Goal: Information Seeking & Learning: Find specific fact

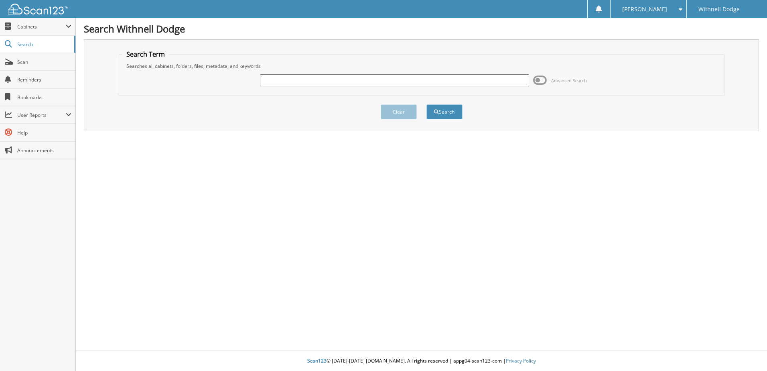
click at [354, 81] on input "text" at bounding box center [394, 80] width 269 height 12
type input "H4107"
click at [426, 104] on button "Search" at bounding box center [444, 111] width 36 height 15
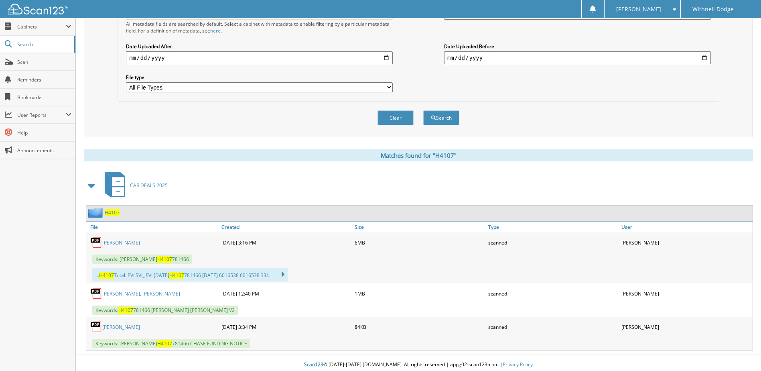
scroll to position [207, 0]
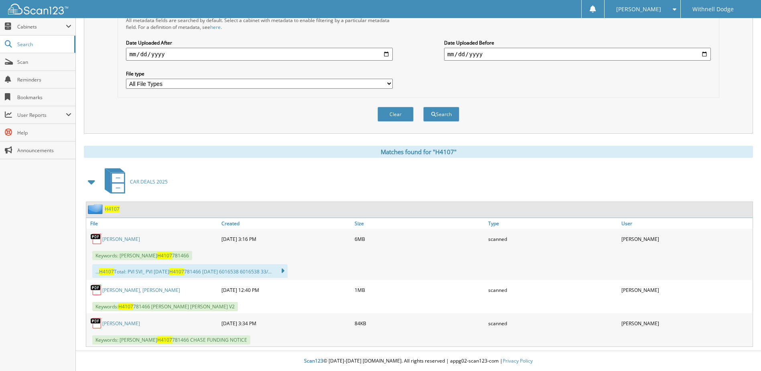
click at [128, 236] on link "KIVETT, ALEXANDER" at bounding box center [121, 238] width 38 height 7
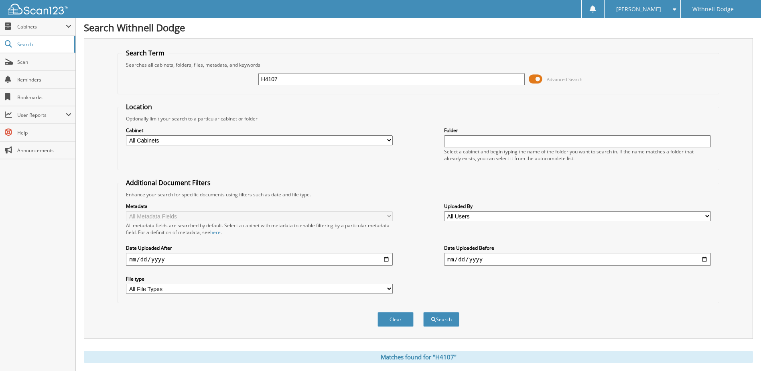
scroll to position [0, 0]
drag, startPoint x: 287, startPoint y: 82, endPoint x: 210, endPoint y: 85, distance: 77.5
click at [210, 85] on div "H4107 Advanced Search" at bounding box center [418, 80] width 592 height 22
type input "H4108"
click at [423, 313] on button "Search" at bounding box center [441, 320] width 36 height 15
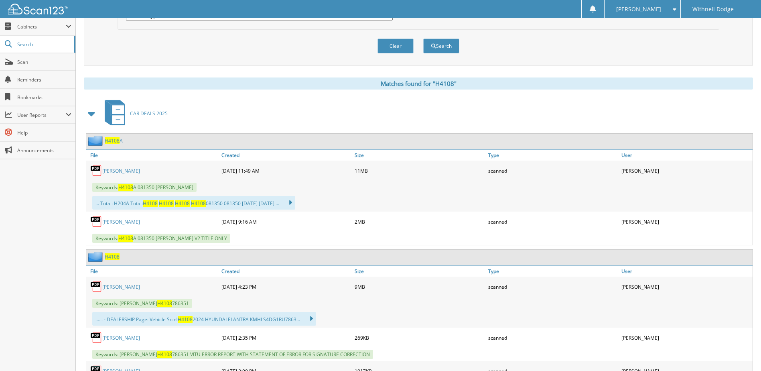
scroll to position [441, 0]
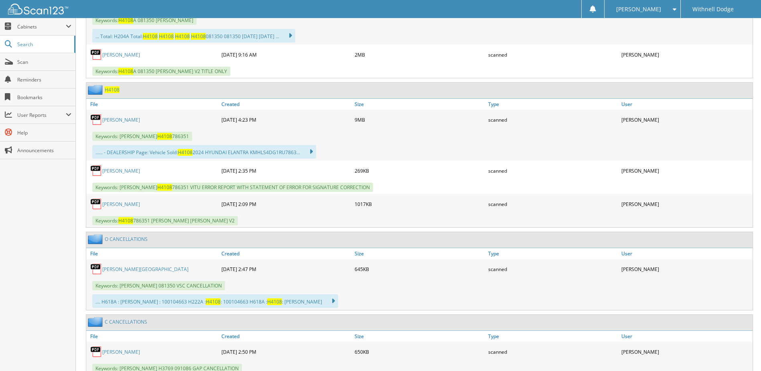
click at [130, 120] on link "OROZCO, ANDREW" at bounding box center [121, 119] width 38 height 7
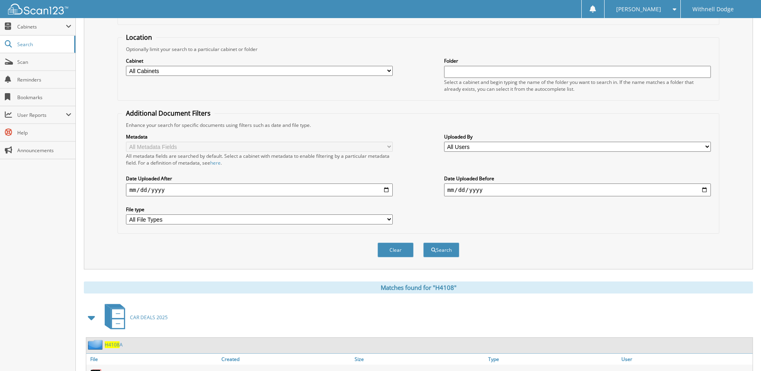
scroll to position [0, 0]
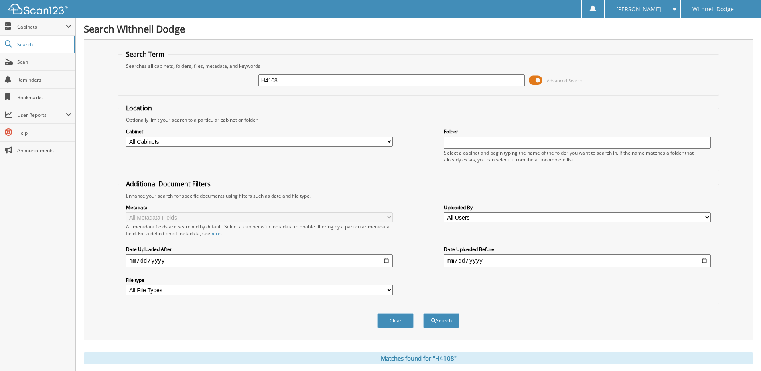
drag, startPoint x: 287, startPoint y: 81, endPoint x: 215, endPoint y: 81, distance: 72.2
click at [215, 81] on div "H4108 Advanced Search" at bounding box center [418, 80] width 592 height 22
type input "P1024"
click at [423, 313] on button "Search" at bounding box center [441, 320] width 36 height 15
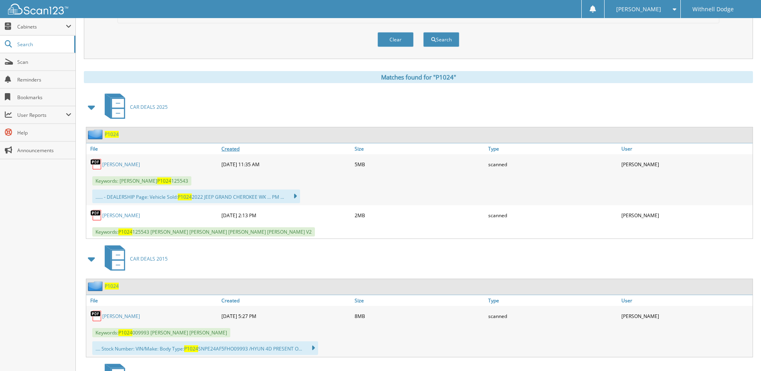
scroll to position [321, 0]
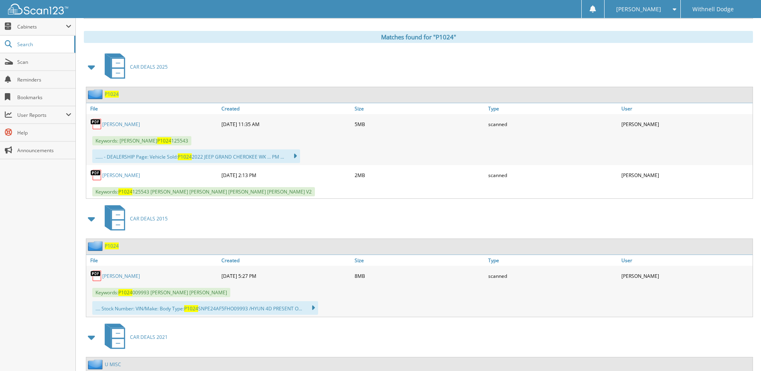
click at [122, 121] on link "MILLER, DANIEL" at bounding box center [121, 124] width 38 height 7
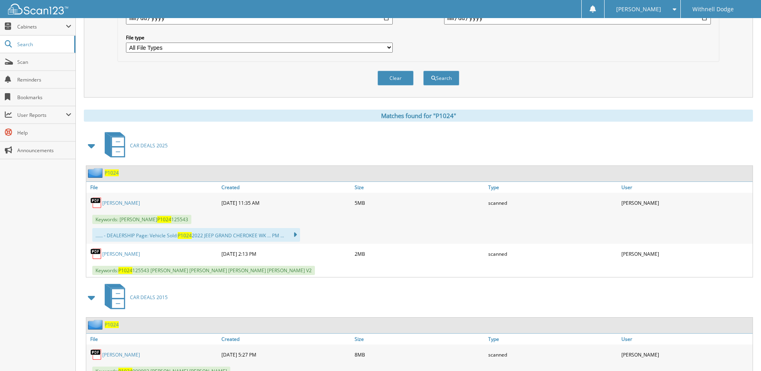
scroll to position [160, 0]
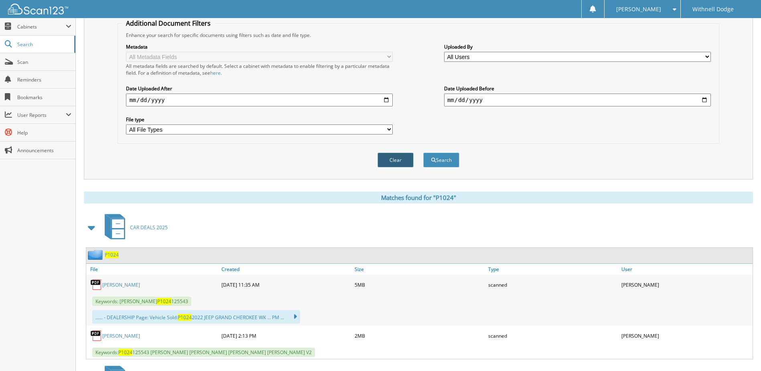
click at [396, 163] on button "Clear" at bounding box center [395, 159] width 36 height 15
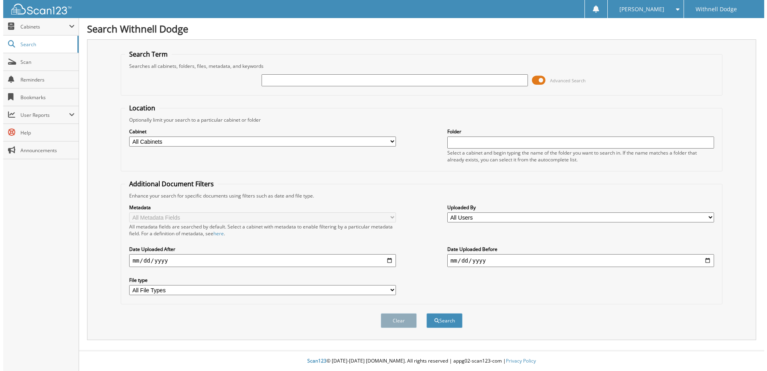
scroll to position [0, 0]
click at [540, 79] on span at bounding box center [540, 80] width 14 height 12
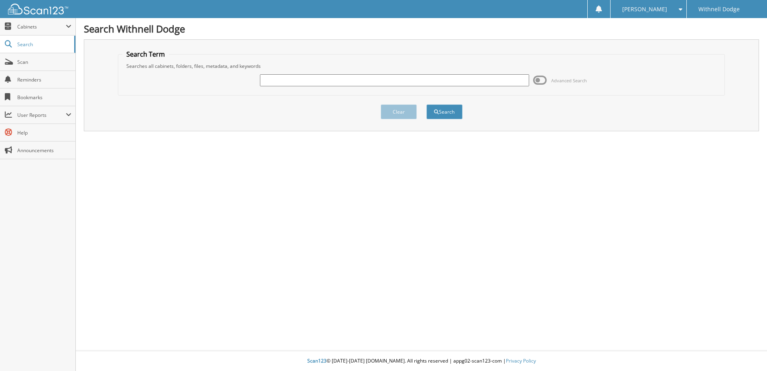
click at [310, 85] on input "text" at bounding box center [394, 80] width 269 height 12
type input "P1024"
click at [426, 104] on button "Search" at bounding box center [444, 111] width 36 height 15
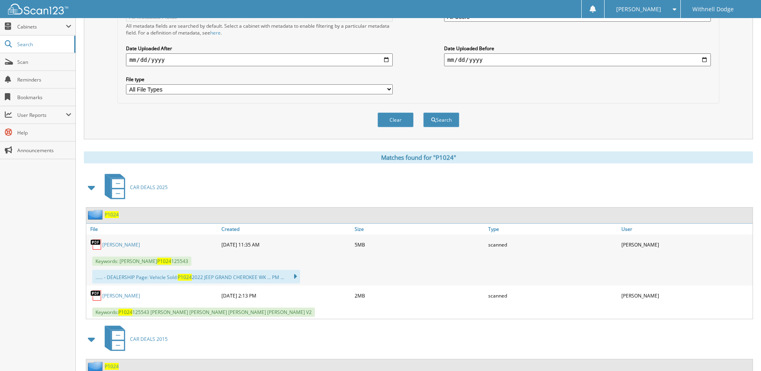
click at [127, 247] on link "[PERSON_NAME]" at bounding box center [121, 244] width 38 height 7
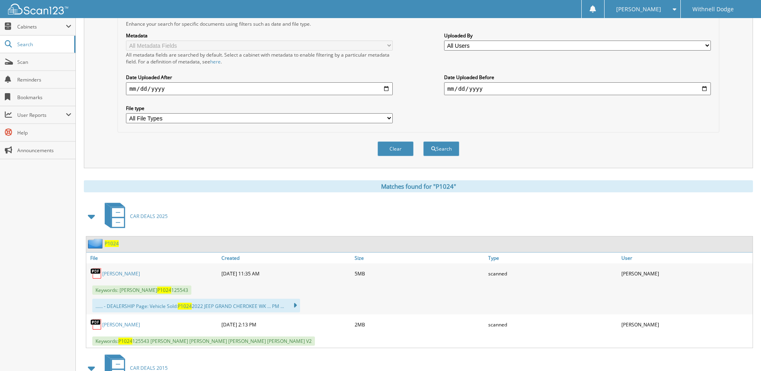
scroll to position [80, 0]
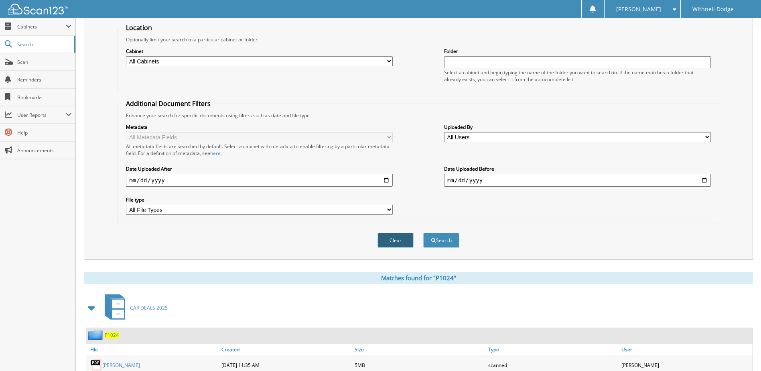
click at [404, 242] on button "Clear" at bounding box center [395, 240] width 36 height 15
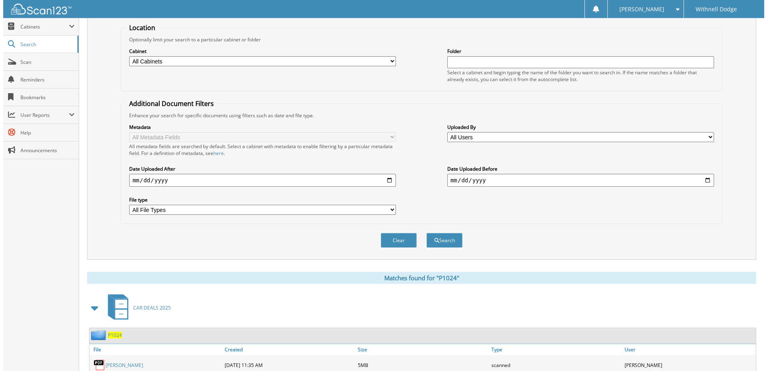
scroll to position [0, 0]
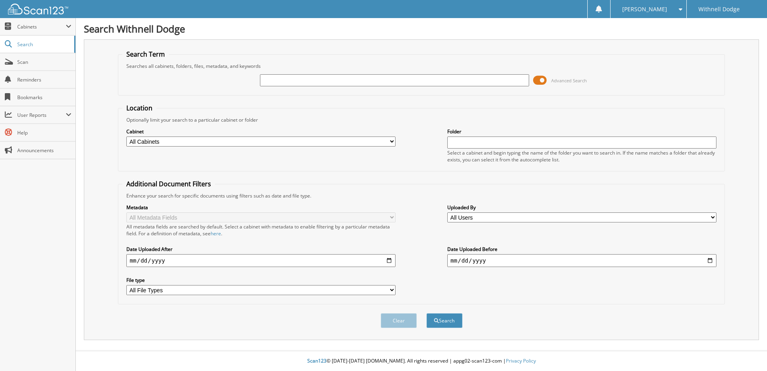
click at [541, 79] on span at bounding box center [540, 80] width 14 height 12
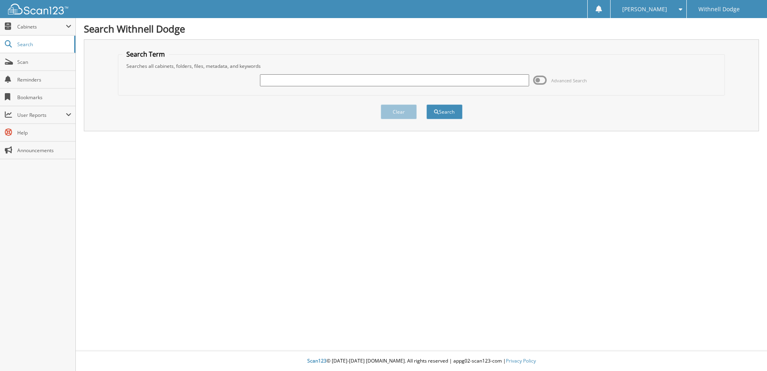
click at [268, 74] on div at bounding box center [394, 80] width 269 height 14
click at [271, 77] on input "text" at bounding box center [394, 80] width 269 height 12
